Goal: Task Accomplishment & Management: Complete application form

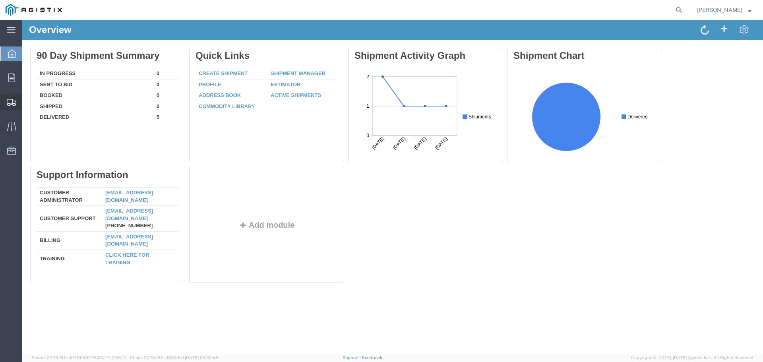
click at [12, 100] on icon at bounding box center [12, 102] width 10 height 7
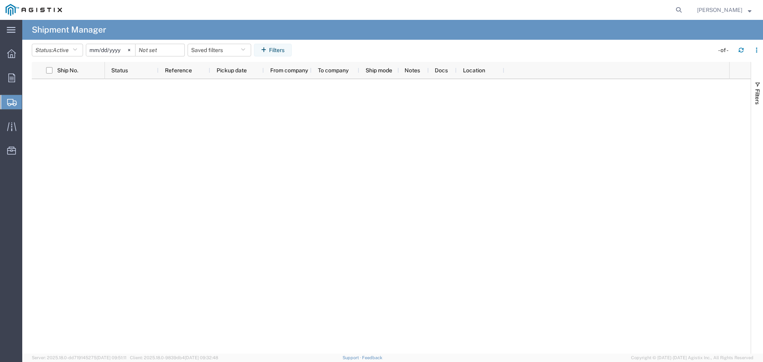
click at [0, 0] on span "Create Shipment" at bounding box center [0, 0] width 0 height 0
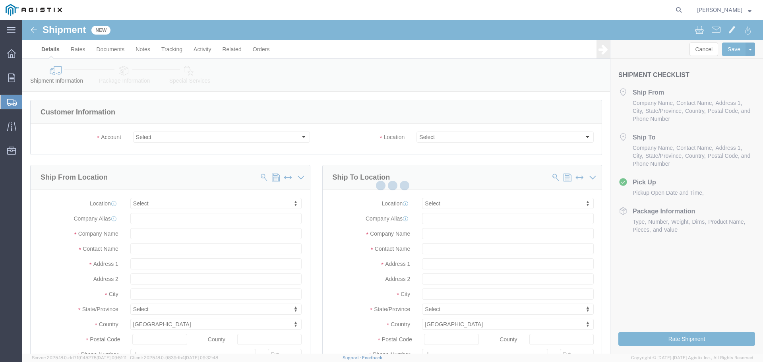
select select
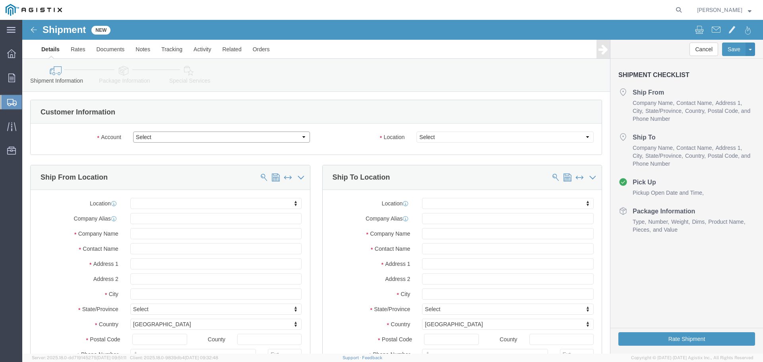
click select "Select General Electric International Inc PG&E"
select select "9596"
click select "Select General Electric International Inc PG&E"
select select "PURCHORD"
select select
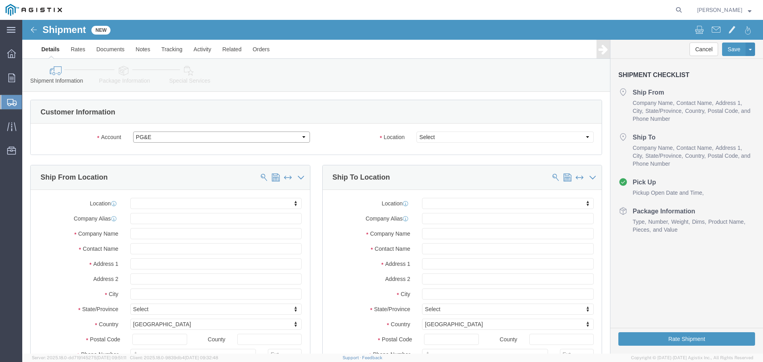
select select
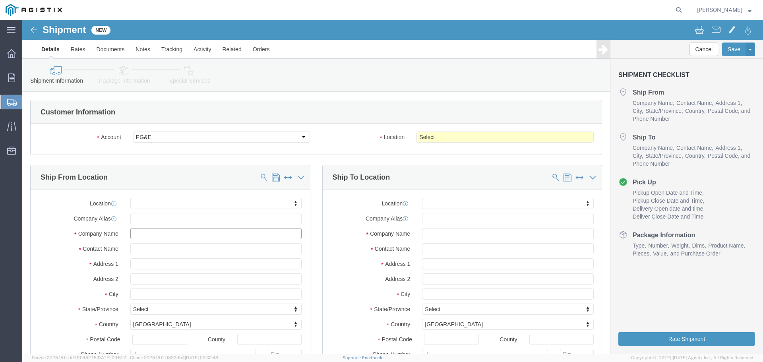
click input "text"
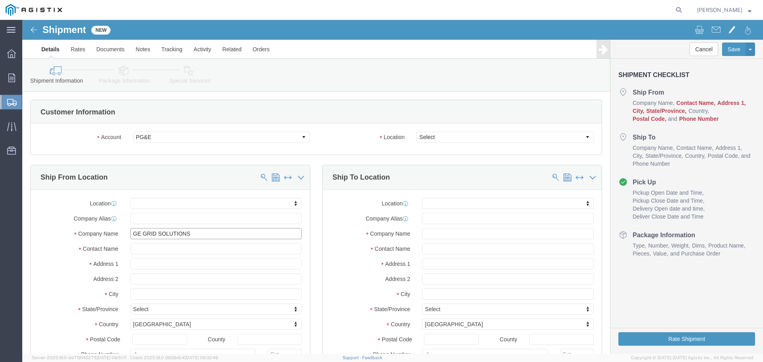
type input "GE GRID SOLUTIONS"
click input "text"
type input "[PERSON_NAME]"
type input "1 POWER LANE"
select select
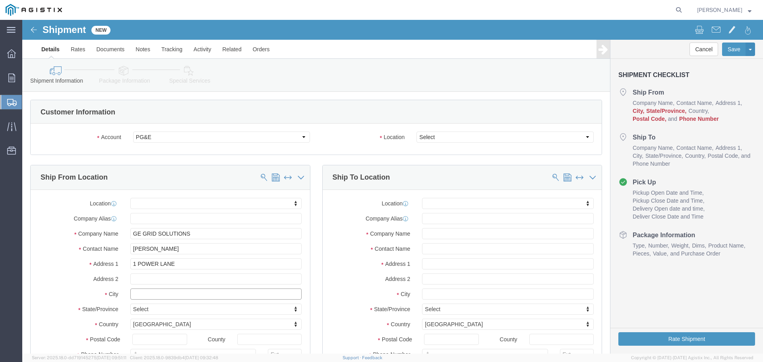
click input "text"
type input "[GEOGRAPHIC_DATA]"
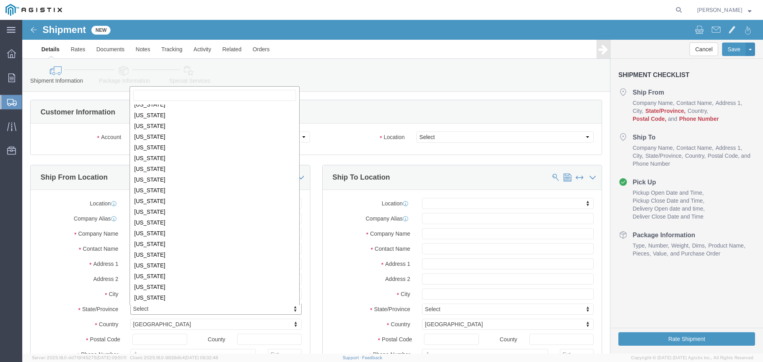
scroll to position [413, 0]
select select
select select "PA"
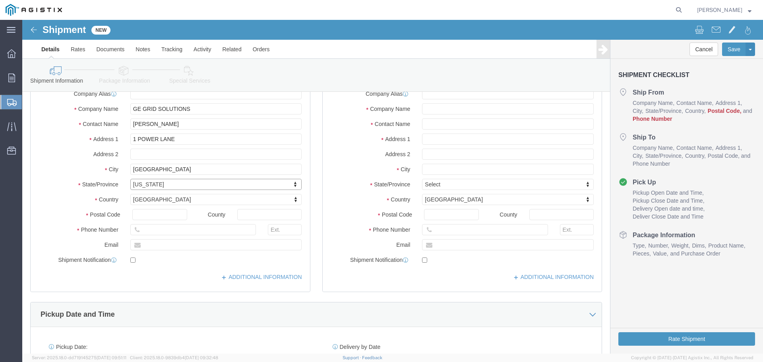
scroll to position [132, 0]
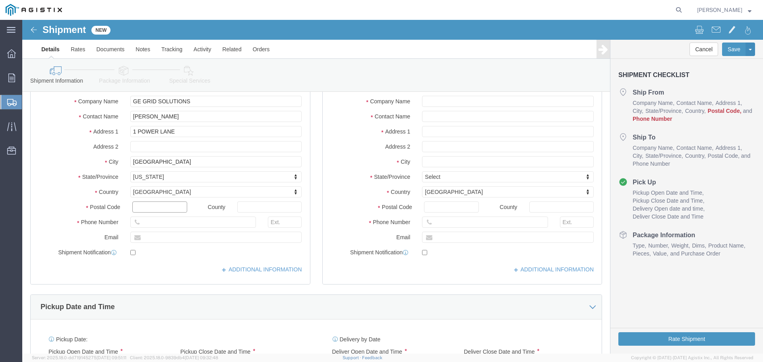
click input "text"
type input "15022"
select select
click div "Postal Code 15022"
click input "text"
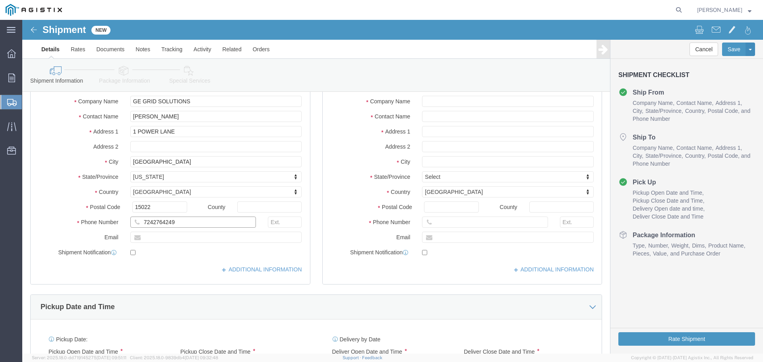
type input "7242764249"
click input "text"
type input "[PERSON_NAME][EMAIL_ADDRESS][PERSON_NAME][DOMAIN_NAME]"
checkbox input "true"
click input "[PERSON_NAME][EMAIL_ADDRESS][PERSON_NAME][DOMAIN_NAME]"
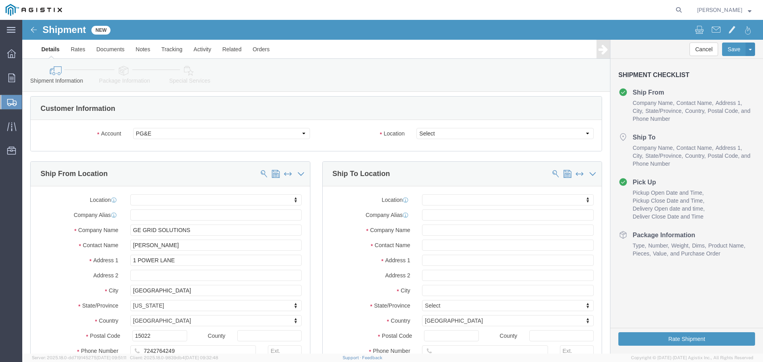
scroll to position [0, 0]
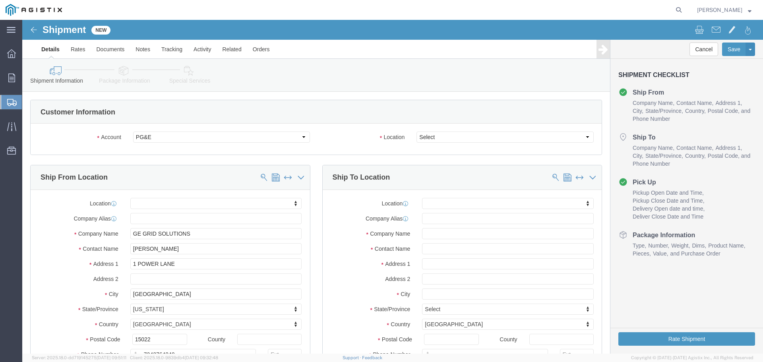
type input "[PERSON_NAME][EMAIL_ADDRESS][PERSON_NAME][DOMAIN_NAME]"
click input "text"
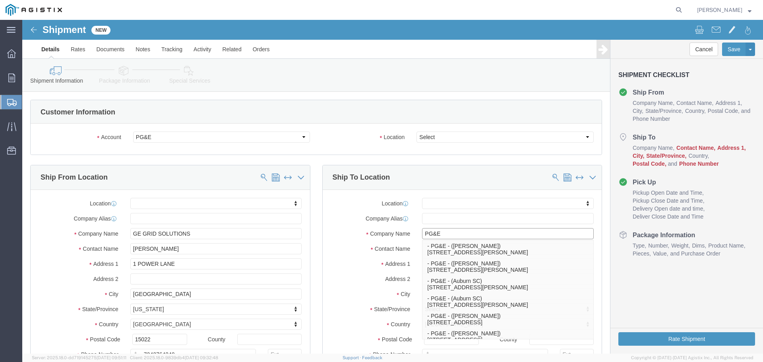
type input "PG&E"
click label "Company Name"
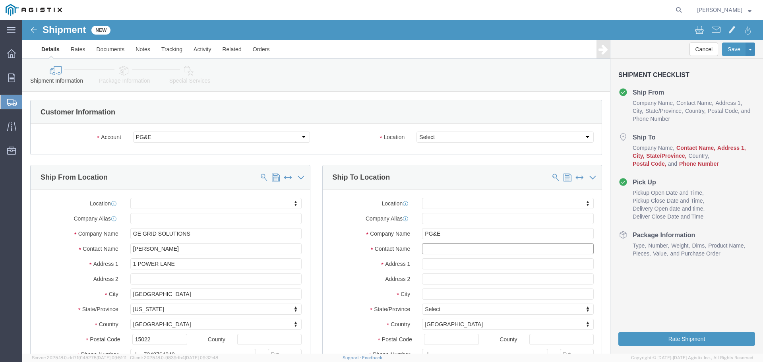
click input "text"
type input "FRESNO RECEIVING"
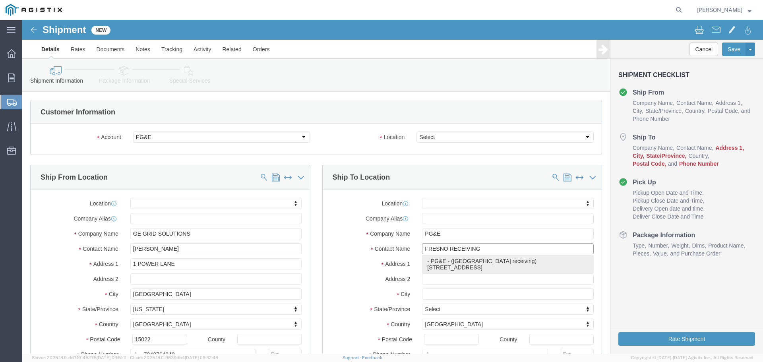
click p "- PG&E - ([GEOGRAPHIC_DATA] receiving) [STREET_ADDRESS]"
select select
type input "[STREET_ADDRESS]"
type input "93725-1098"
type input "[PHONE_NUMBER]"
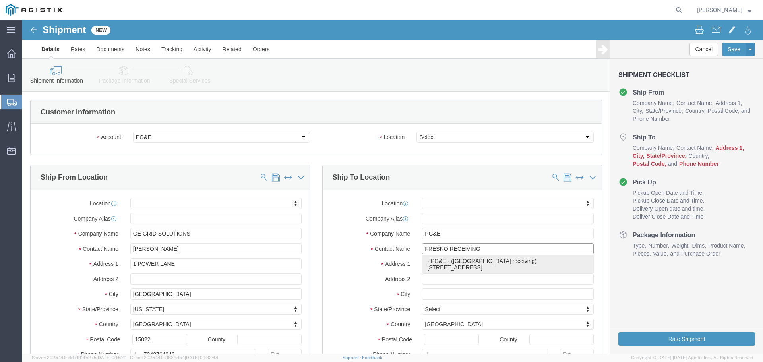
type input "fresno receiving"
type input "[GEOGRAPHIC_DATA]"
select select "CA"
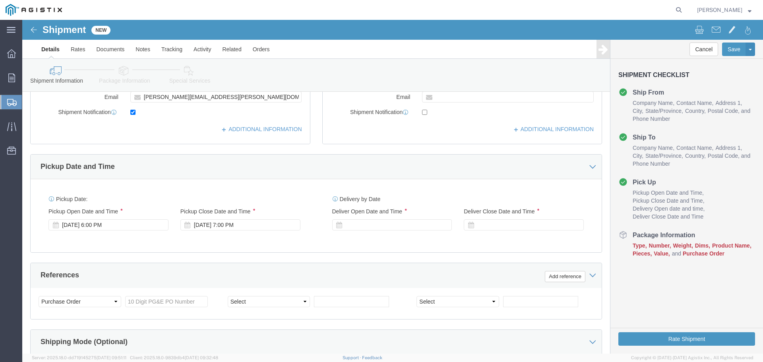
scroll to position [265, 0]
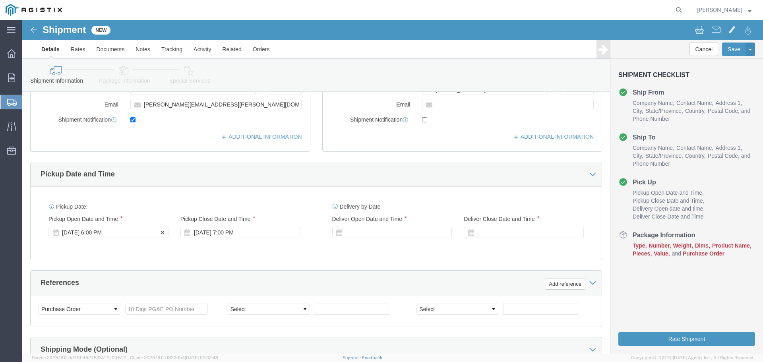
type input "fresno receiving"
click div "[DATE] 6:00 PM"
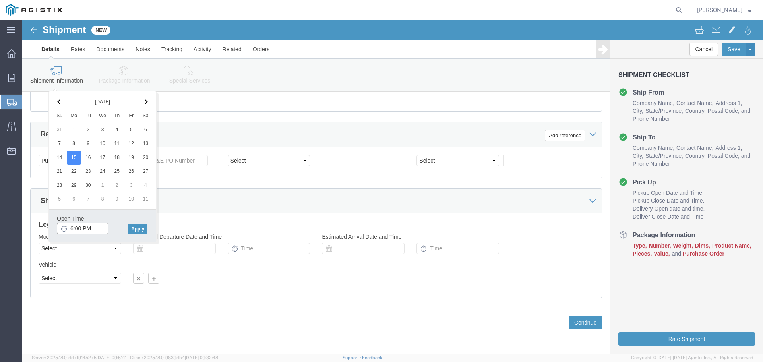
click input "6:00 PM"
drag, startPoint x: 70, startPoint y: 208, endPoint x: 135, endPoint y: 237, distance: 71.8
click input "10:00 PM"
type input "10:00 AM"
click button "Apply"
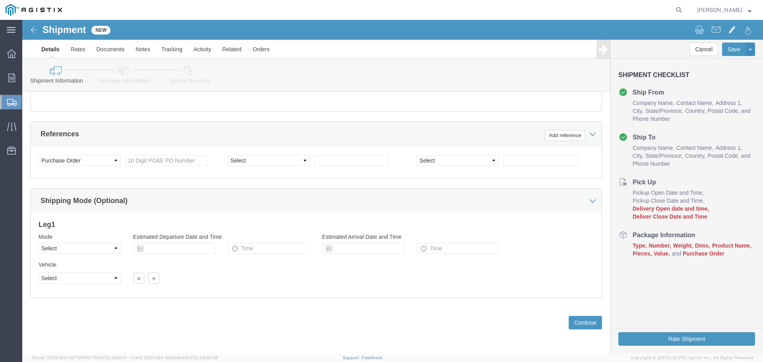
scroll to position [281, 0]
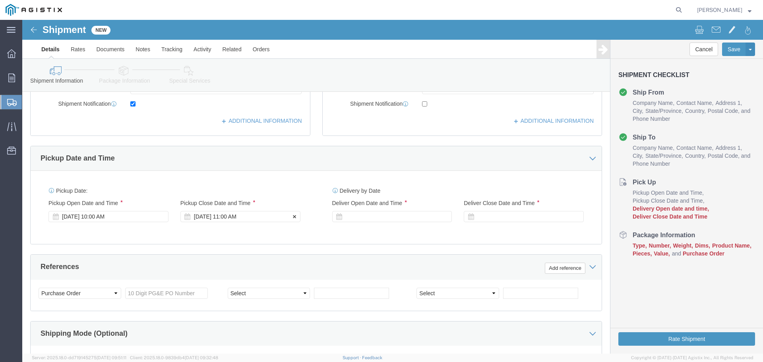
click div "[DATE] 11:00 AM"
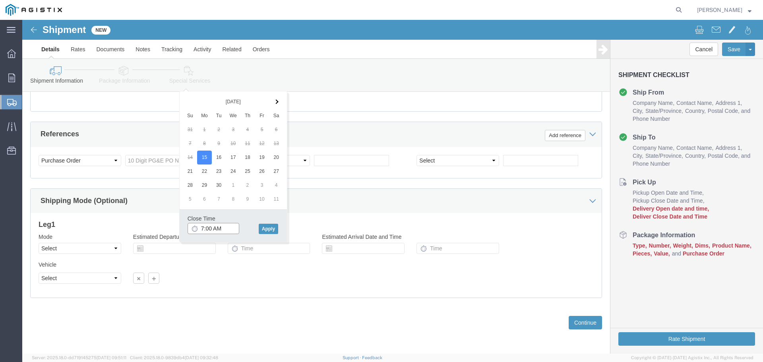
click input "7:00 AM"
type input "7:00 PM"
click button "Apply"
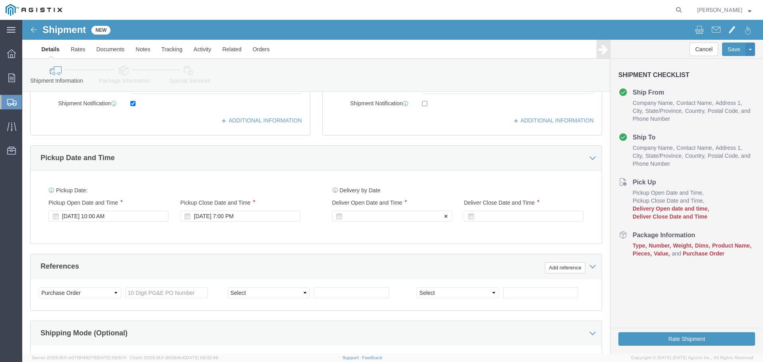
click div
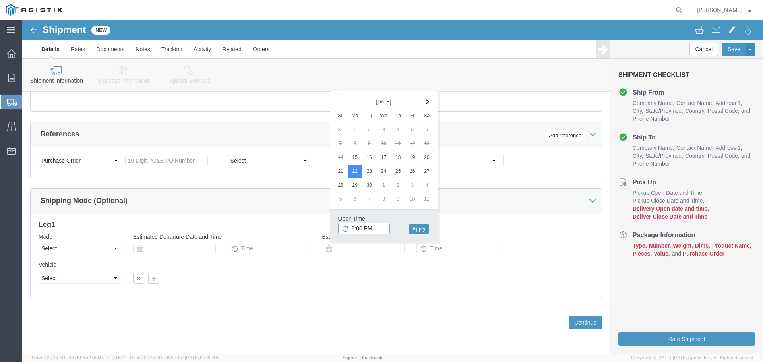
click input "8:00 PM"
click input "7:00 PM"
type input "7:00 AM"
click button "Apply"
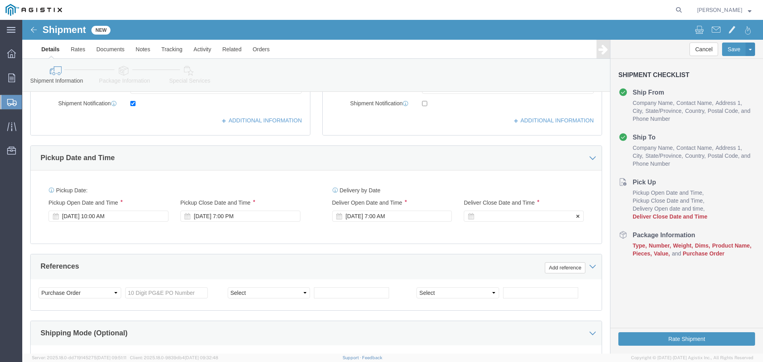
click div
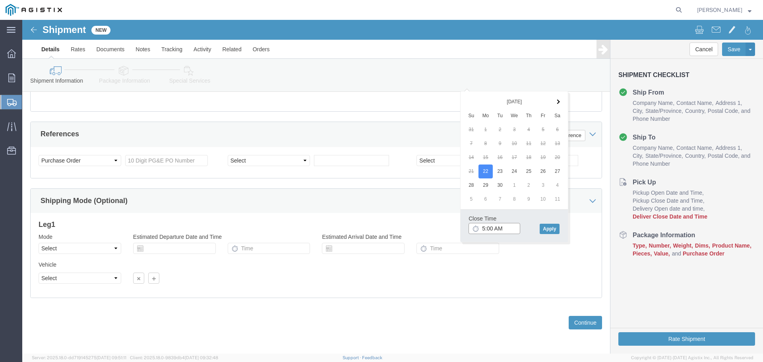
click input "5:00 AM"
type input "5:00 PM"
click button "Apply"
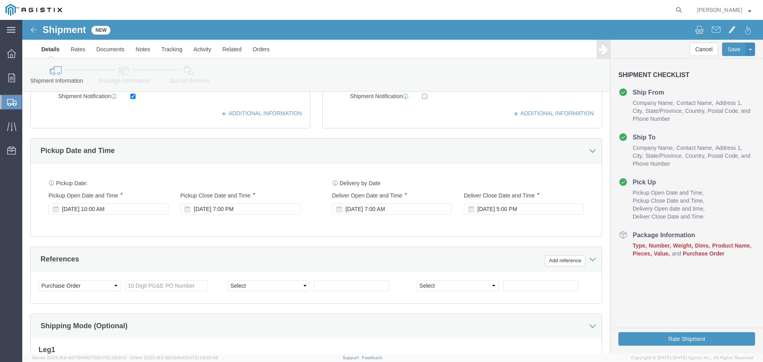
scroll to position [281, 0]
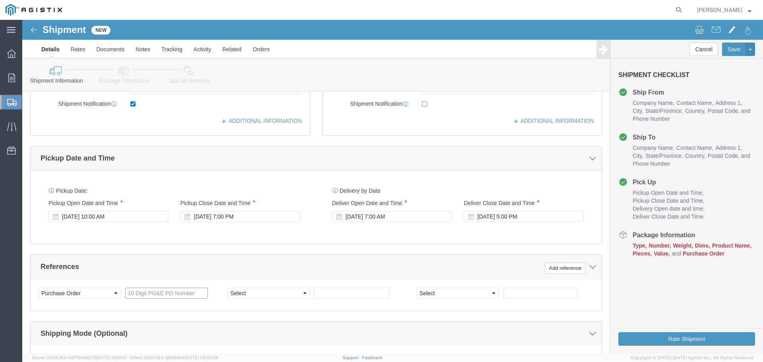
click input "text"
paste input "3501396398"
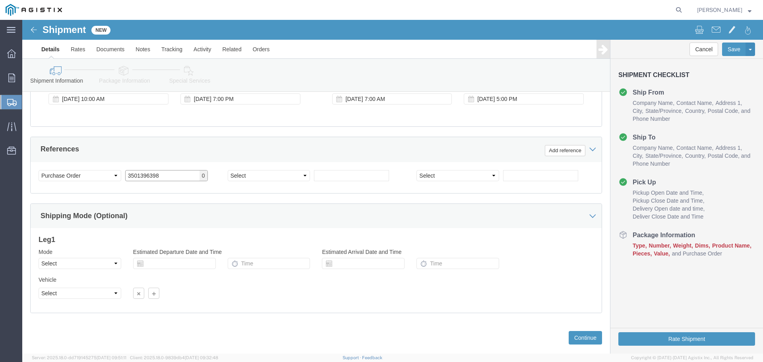
scroll to position [413, 0]
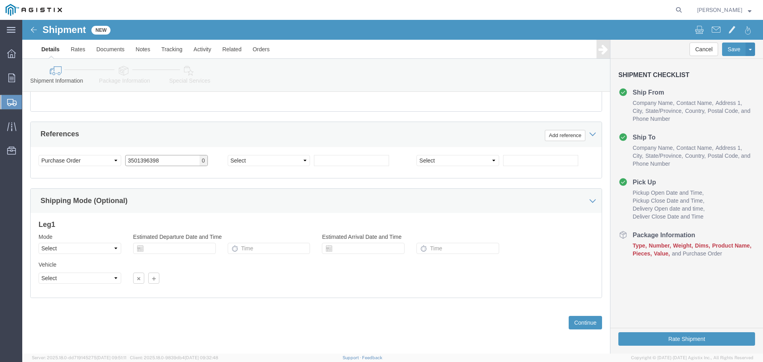
type input "3501396398"
drag, startPoint x: 96, startPoint y: 222, endPoint x: 82, endPoint y: 228, distance: 15.3
click div "Mode Select Air Less than Truckload Multi-Leg Ocean Freight Rail Small Parcel T…"
click select "Select Air Less than Truckload Multi-Leg Ocean Freight Rail Small Parcel Truckl…"
select select "LTL"
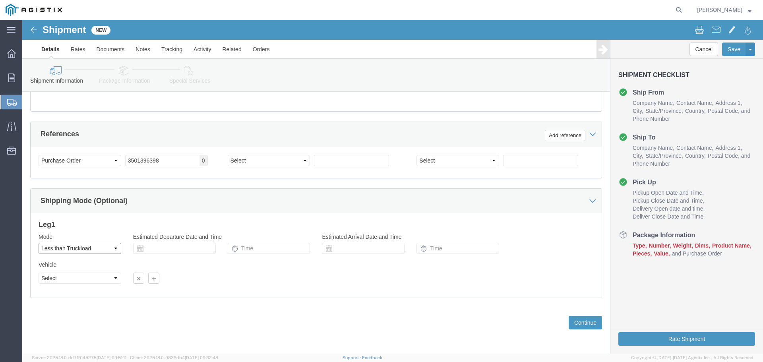
click select "Select Air Less than Truckload Multi-Leg Ocean Freight Rail Small Parcel Truckl…"
click select "Select Straight Truck"
select select "STTR"
click select "Select Straight Truck"
click button "Continue"
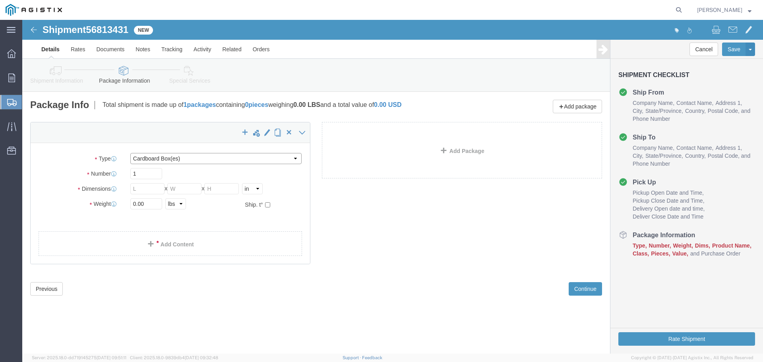
click select "Select Bulk Bundle(s) Cardboard Box(es) Carton(s) Crate(s) Drum(s) (Fiberboard)…"
select select "YRPK"
click select "Select Bulk Bundle(s) Cardboard Box(es) Carton(s) Crate(s) Drum(s) (Fiberboard)…"
click input "1"
click icon
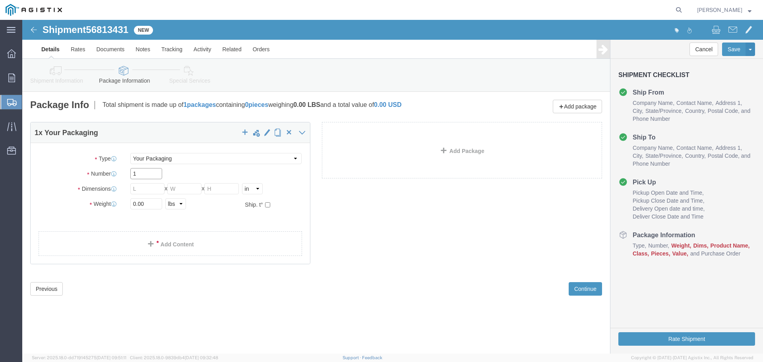
click input "1"
type input "3"
click input "text"
type input "44"
type input "36"
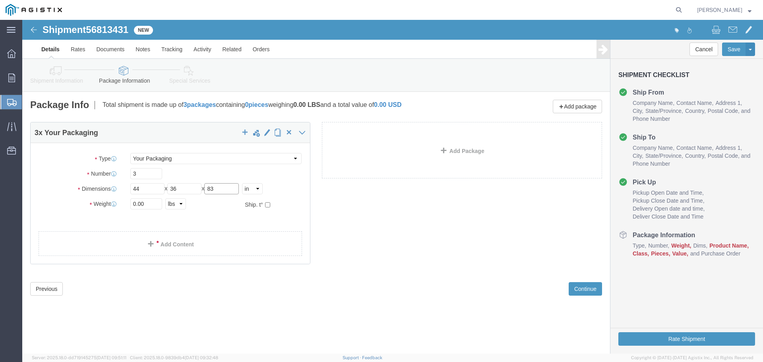
type input "83"
click input "0.00"
type input "0"
type input "1500"
click link "Add Content"
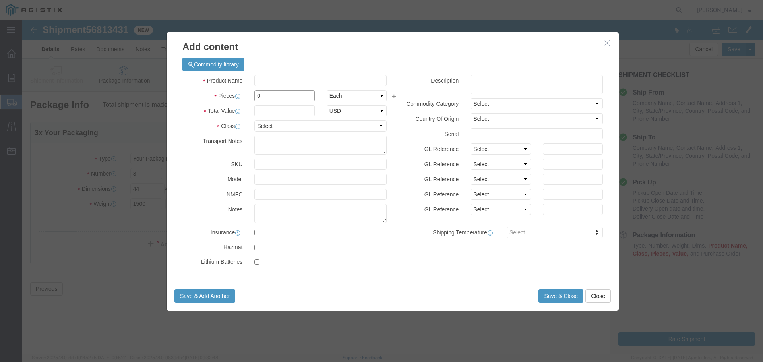
click input "0"
type input "1"
type input "3"
click input "text"
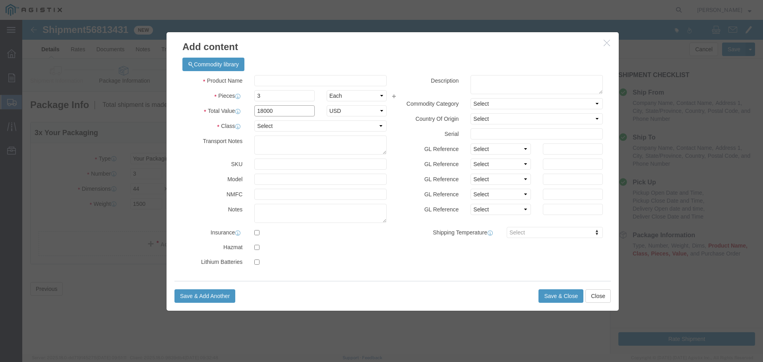
type input "18000"
click select "Select 50 55 60 65 70 85 92.5 100 125 175 250 300 400"
select select "70"
click select "Select 50 55 60 65 70 85 92.5 100 125 175 250 300 400"
click button "Save & Close"
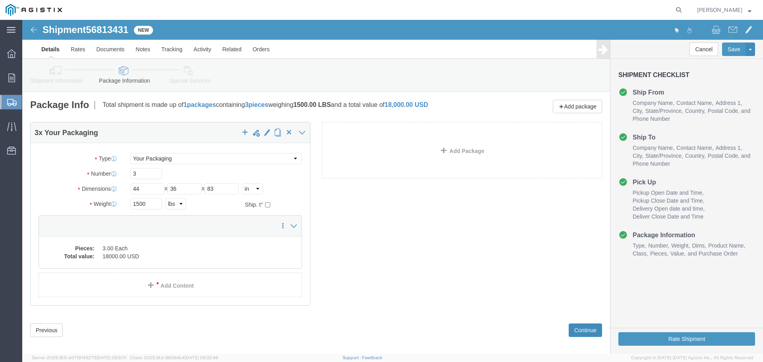
click button "Continue"
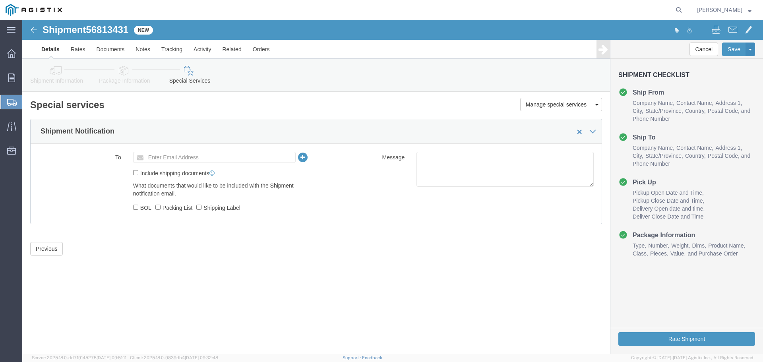
click div "To Enter Email Address Include shipping documents What documents that would lik…"
click input "text"
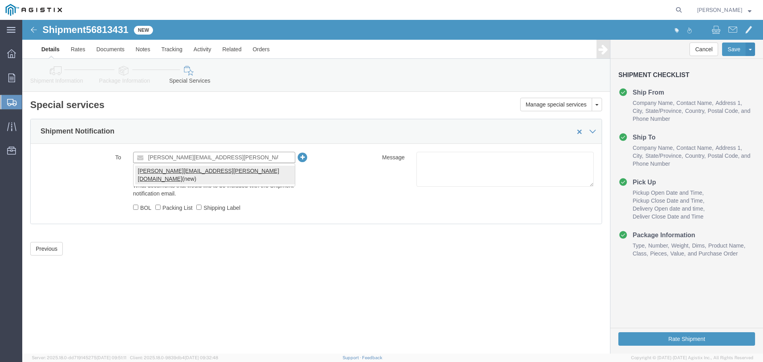
type input "[PERSON_NAME][EMAIL_ADDRESS][PERSON_NAME][DOMAIN_NAME]"
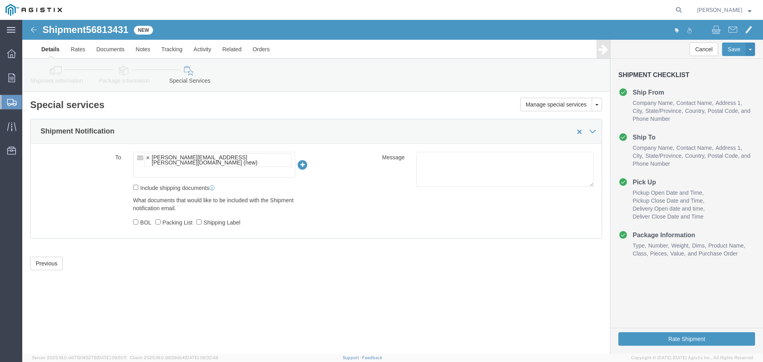
click label "BOL"
click input "BOL"
checkbox input "true"
click label "Shipping Label"
click input "Shipping Label"
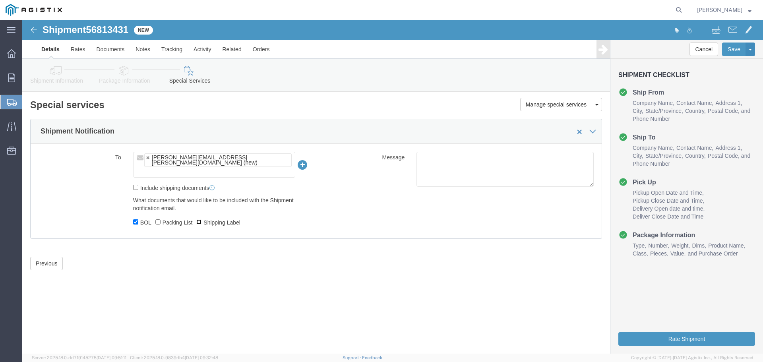
checkbox input "true"
click button "Rate Shipment"
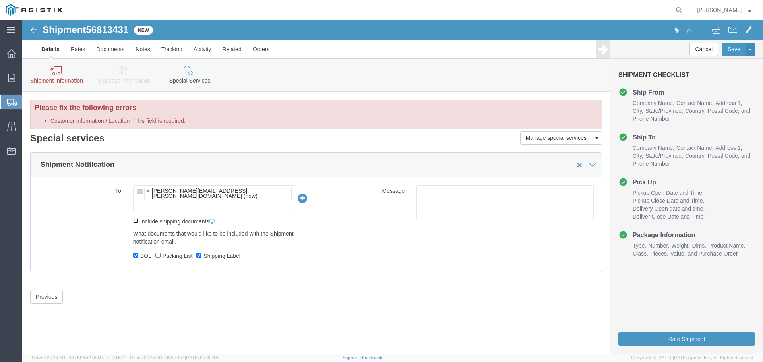
click input "Include shipping documents"
checkbox input "true"
click button "Rate Shipment"
click label "Customer Information / Location : This field is required."
click select "Select All Others [GEOGRAPHIC_DATA] [GEOGRAPHIC_DATA] [GEOGRAPHIC_DATA] [GEOGRA…"
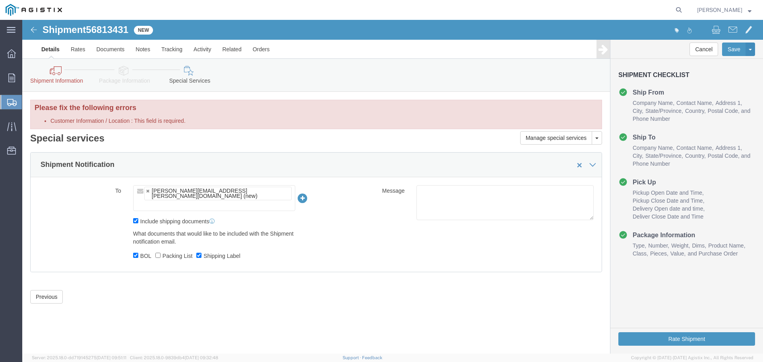
click icon
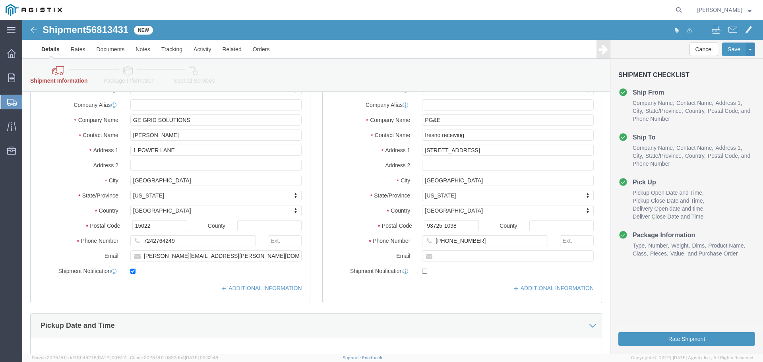
scroll to position [50, 0]
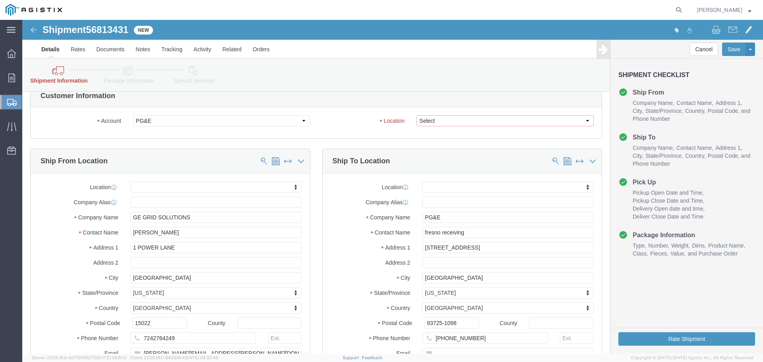
click select "Select All Others [GEOGRAPHIC_DATA] [GEOGRAPHIC_DATA] [GEOGRAPHIC_DATA] [GEOGRA…"
select select "23082"
click select "Select All Others [GEOGRAPHIC_DATA] [GEOGRAPHIC_DATA] [GEOGRAPHIC_DATA] [GEOGRA…"
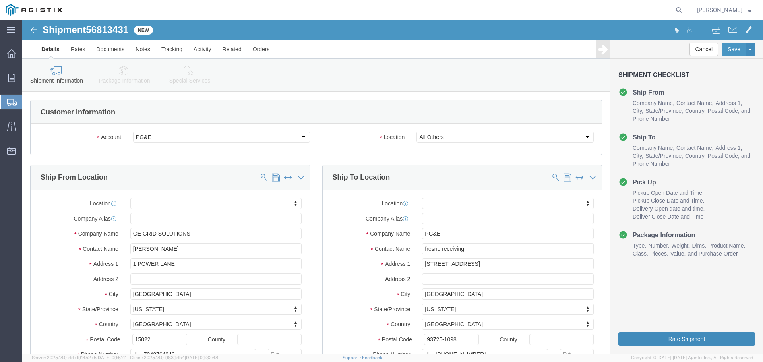
click button "Rate Shipment"
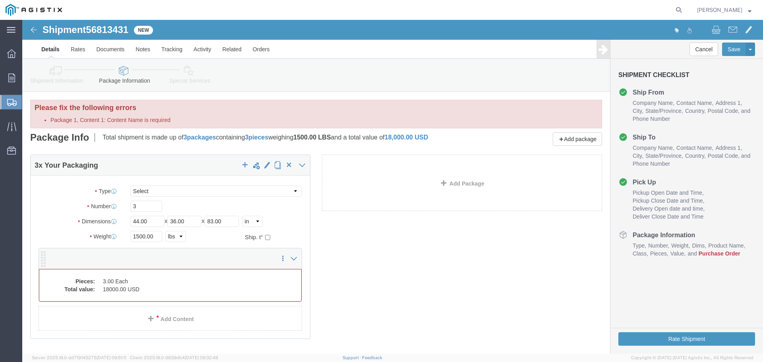
click dd "3.00 Each"
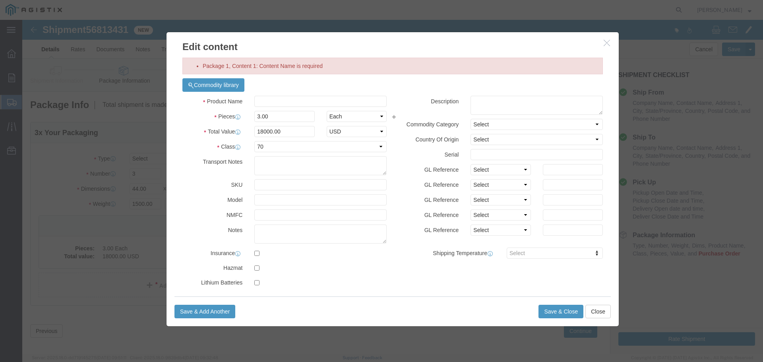
click div "Commodity library"
click input "text"
type input "TRANSFORMERS 509924"
click button "Save & Close"
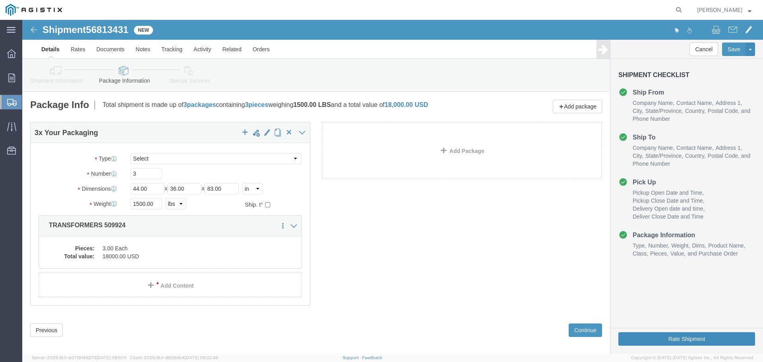
click button "Rate Shipment"
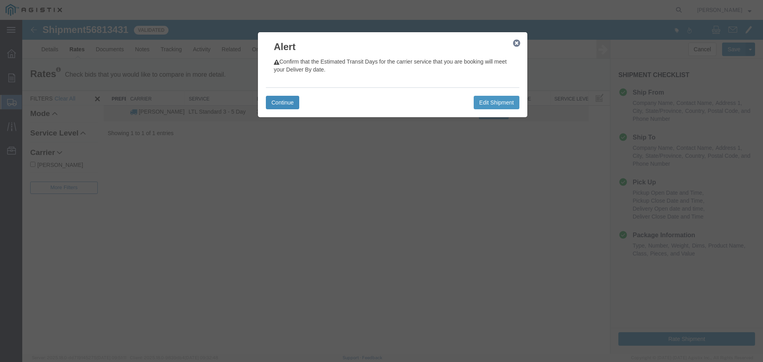
click at [283, 99] on button "Continue" at bounding box center [282, 103] width 33 height 14
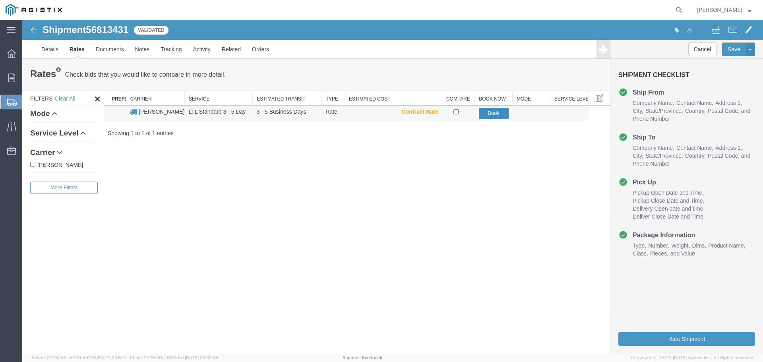
click at [491, 111] on button "Book" at bounding box center [494, 114] width 30 height 12
